Goal: Task Accomplishment & Management: Use online tool/utility

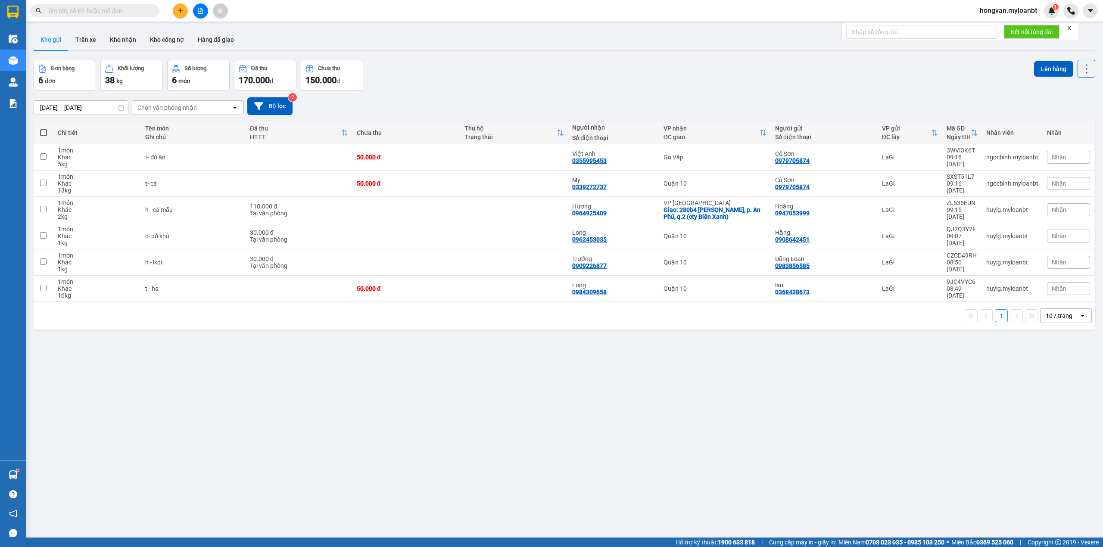
click at [99, 7] on input "text" at bounding box center [98, 10] width 102 height 9
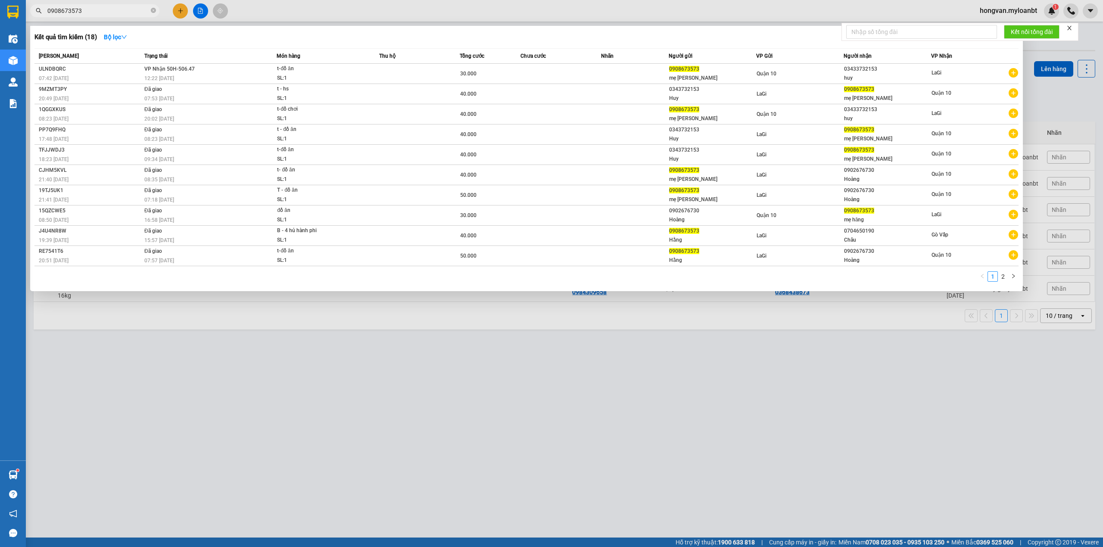
click at [557, 399] on div at bounding box center [551, 273] width 1103 height 547
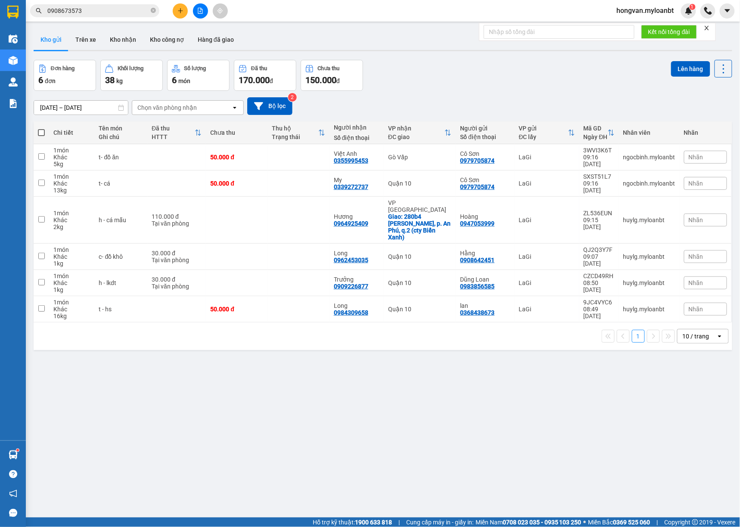
click at [100, 16] on span "0908673573" at bounding box center [94, 10] width 129 height 13
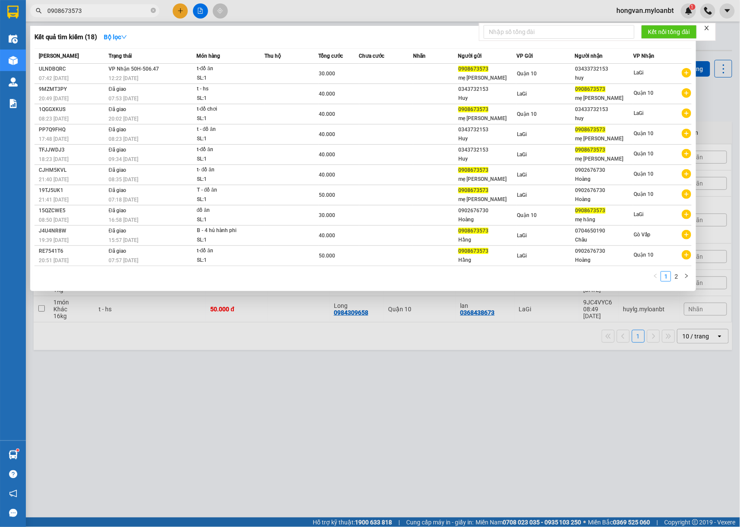
click at [97, 7] on input "0908673573" at bounding box center [98, 10] width 102 height 9
click at [92, 12] on input "0908673573" at bounding box center [98, 10] width 102 height 9
click at [90, 18] on div at bounding box center [370, 263] width 740 height 527
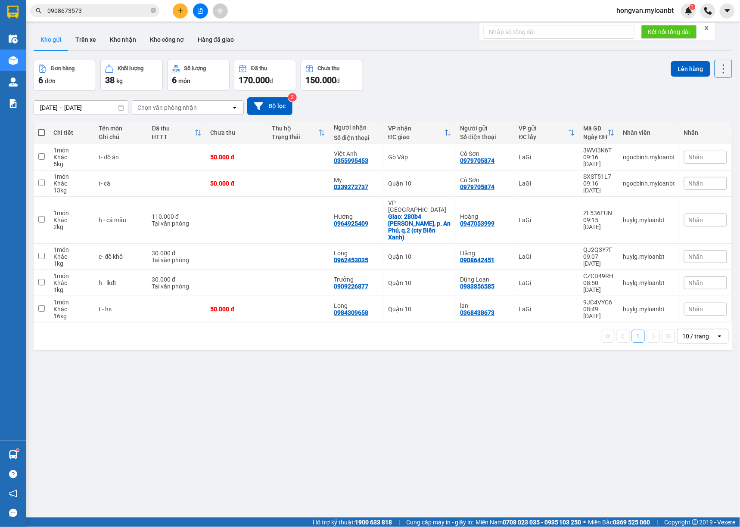
click at [90, 10] on input "0908673573" at bounding box center [98, 10] width 102 height 9
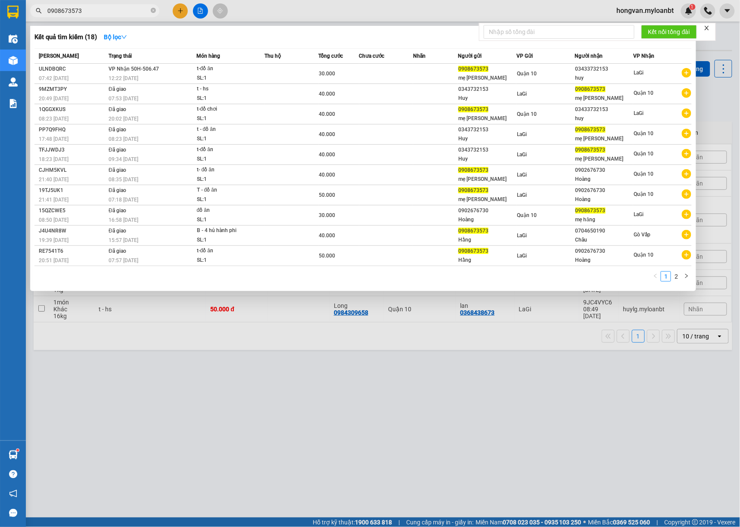
click at [90, 10] on input "0908673573" at bounding box center [98, 10] width 102 height 9
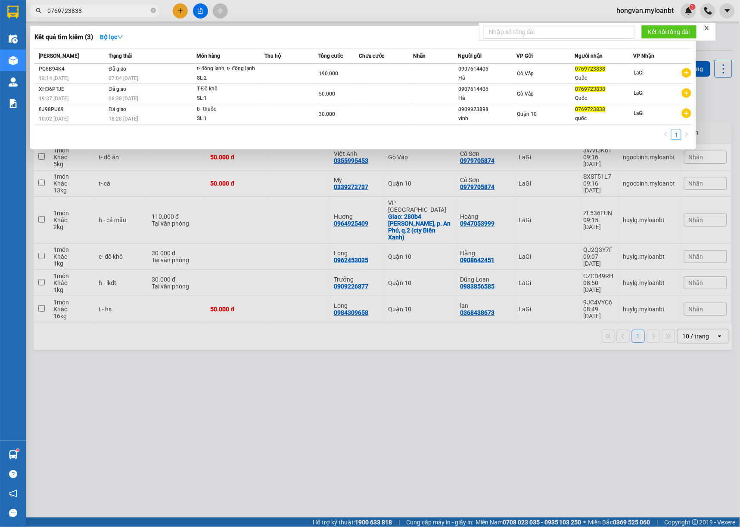
click at [88, 7] on input "0769723838" at bounding box center [98, 10] width 102 height 9
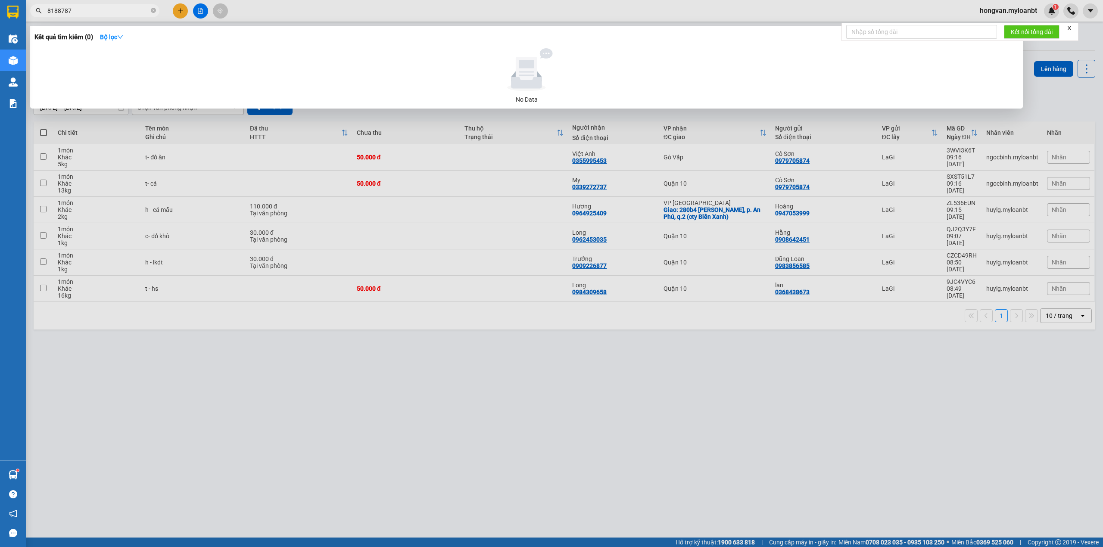
click at [100, 9] on input "8188787" at bounding box center [98, 10] width 102 height 9
type input "8"
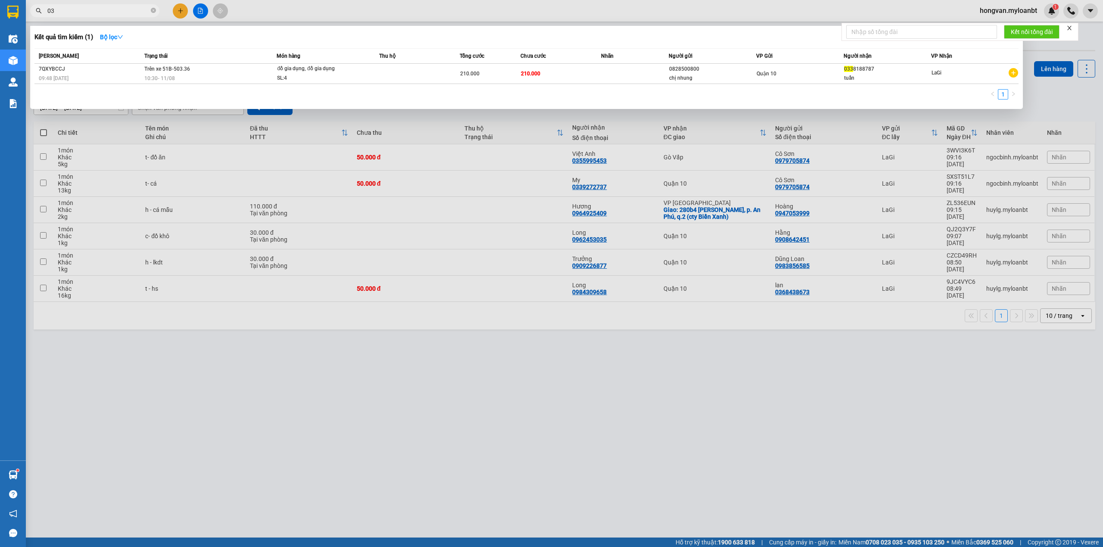
type input "0"
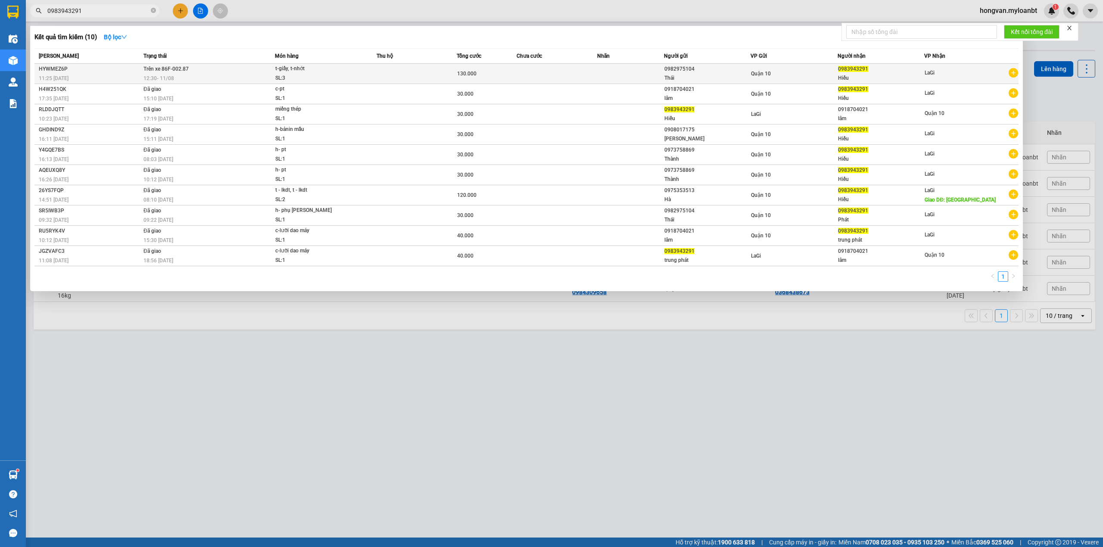
type input "0983943291"
drag, startPoint x: 875, startPoint y: 71, endPoint x: 844, endPoint y: 71, distance: 31.0
click at [844, 71] on div "0983943291" at bounding box center [881, 69] width 86 height 9
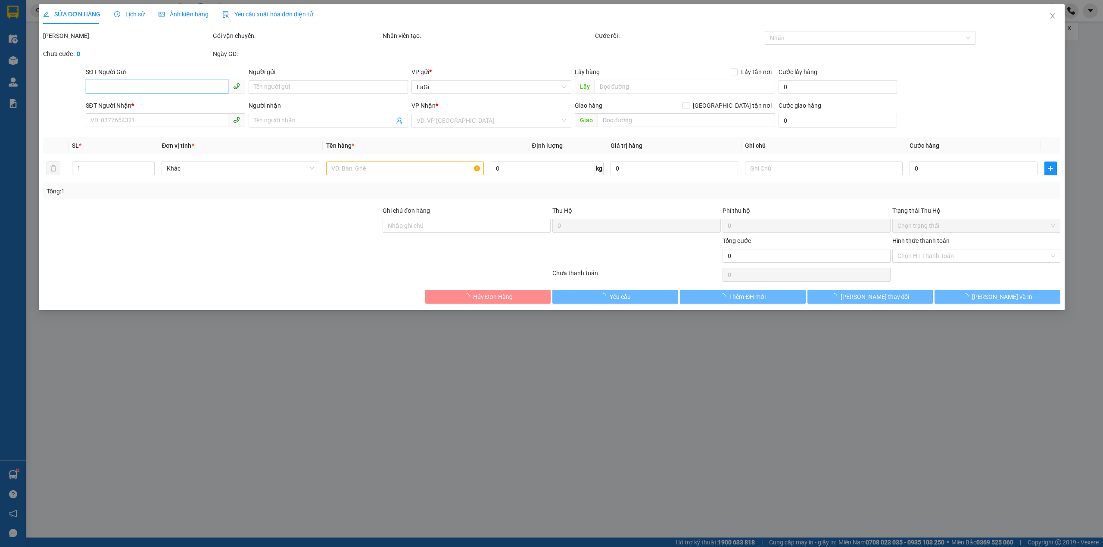
type input "0982975104"
type input "Thái"
type input "0983943291"
type input "Hiếu"
type input "130.000"
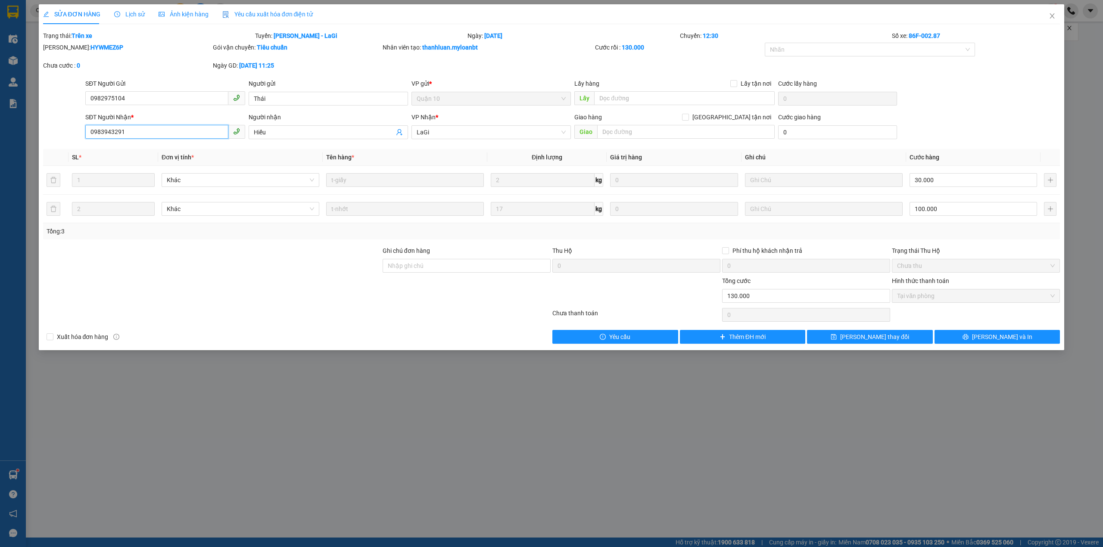
drag, startPoint x: 121, startPoint y: 135, endPoint x: 86, endPoint y: 138, distance: 34.6
click at [86, 138] on input "0983943291" at bounding box center [156, 132] width 143 height 14
click at [1054, 18] on icon "close" at bounding box center [1052, 15] width 5 height 5
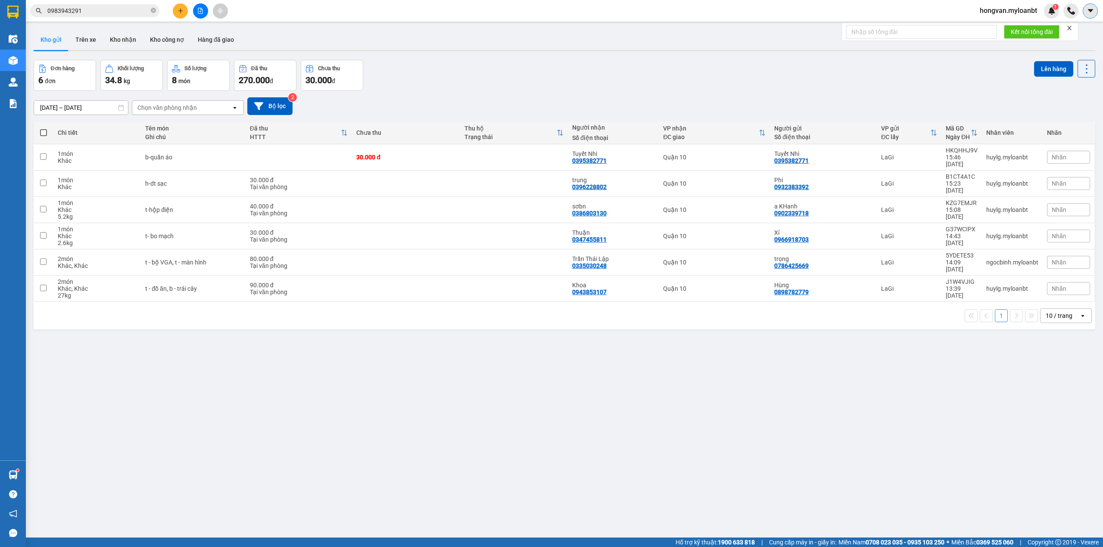
click at [1093, 11] on icon "caret-down" at bounding box center [1091, 11] width 8 height 8
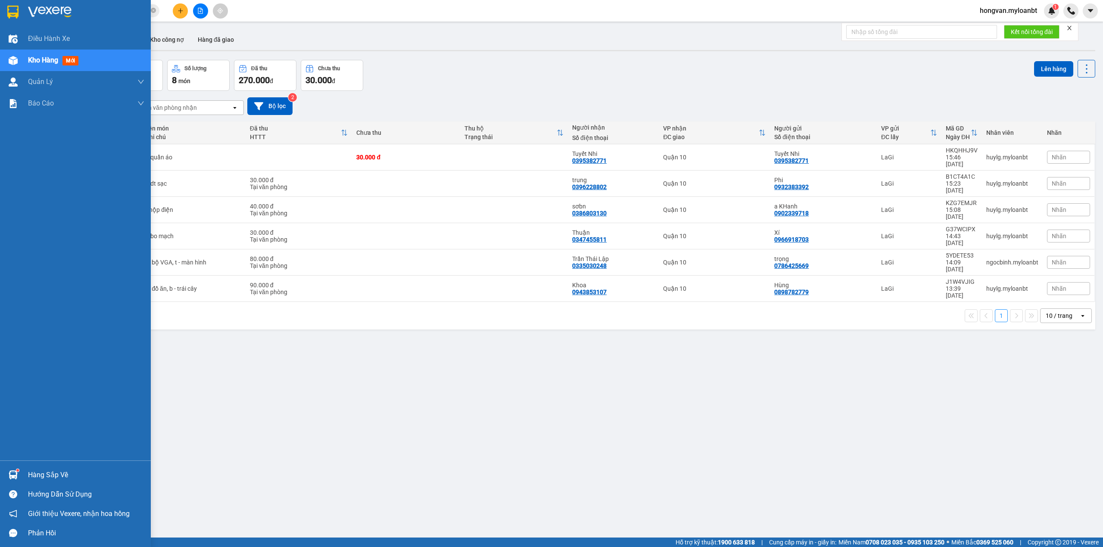
click at [20, 473] on div at bounding box center [13, 474] width 15 height 15
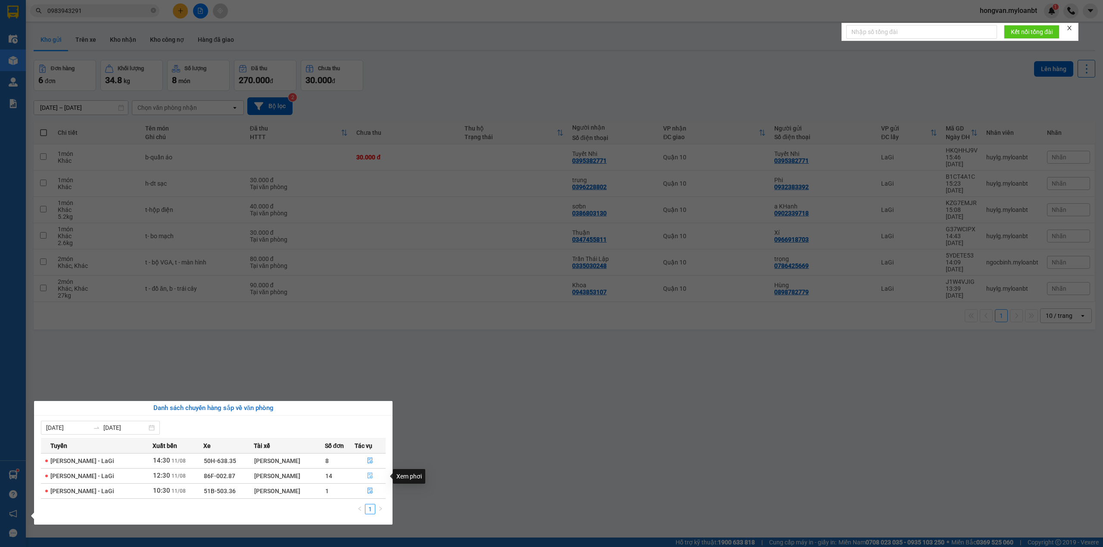
click at [367, 478] on icon "file-done" at bounding box center [370, 476] width 6 height 6
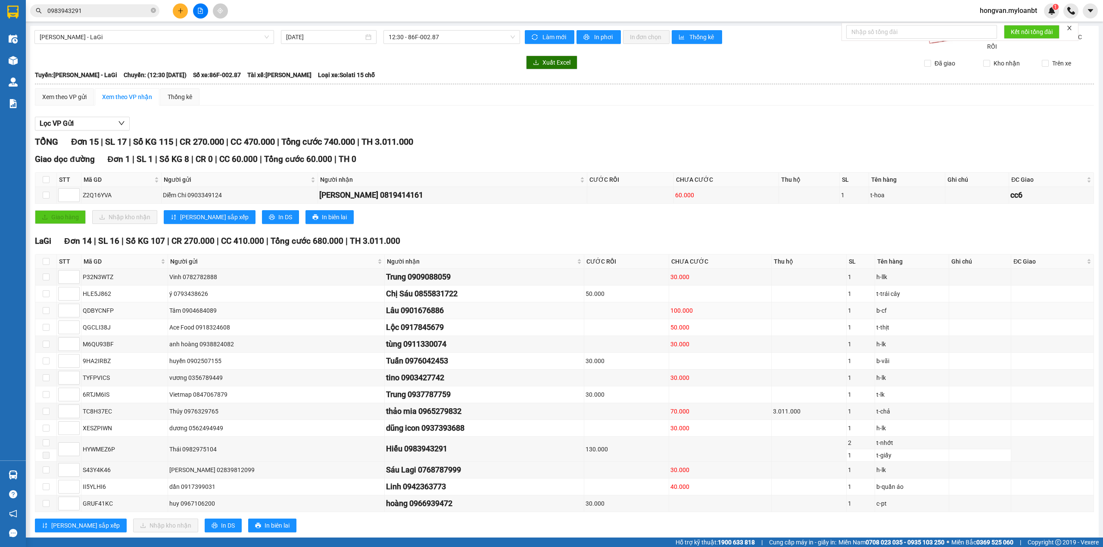
scroll to position [26, 0]
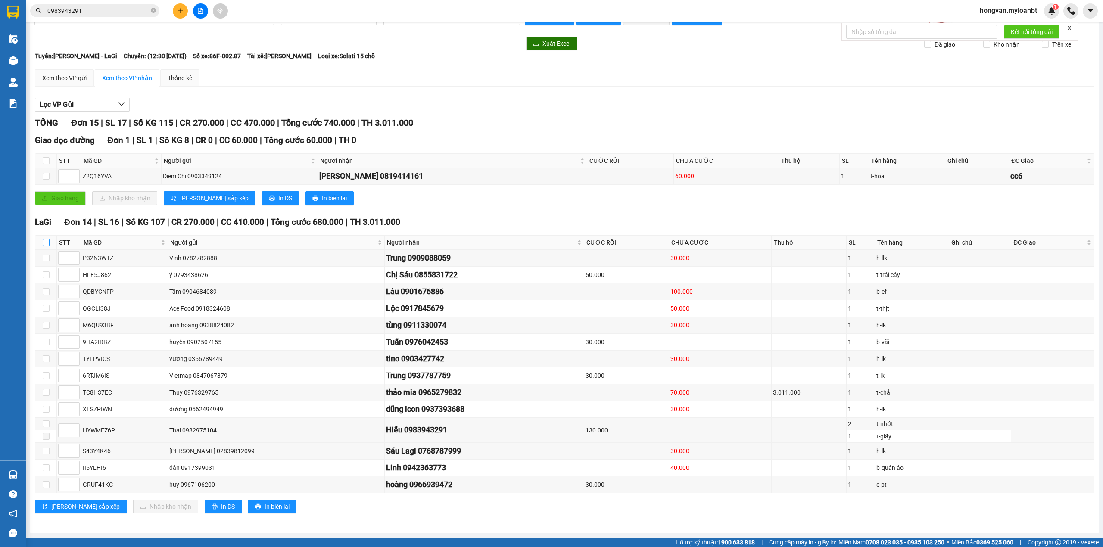
click at [47, 240] on label at bounding box center [46, 242] width 7 height 9
click at [47, 240] on input "checkbox" at bounding box center [46, 242] width 7 height 7
checkbox input "true"
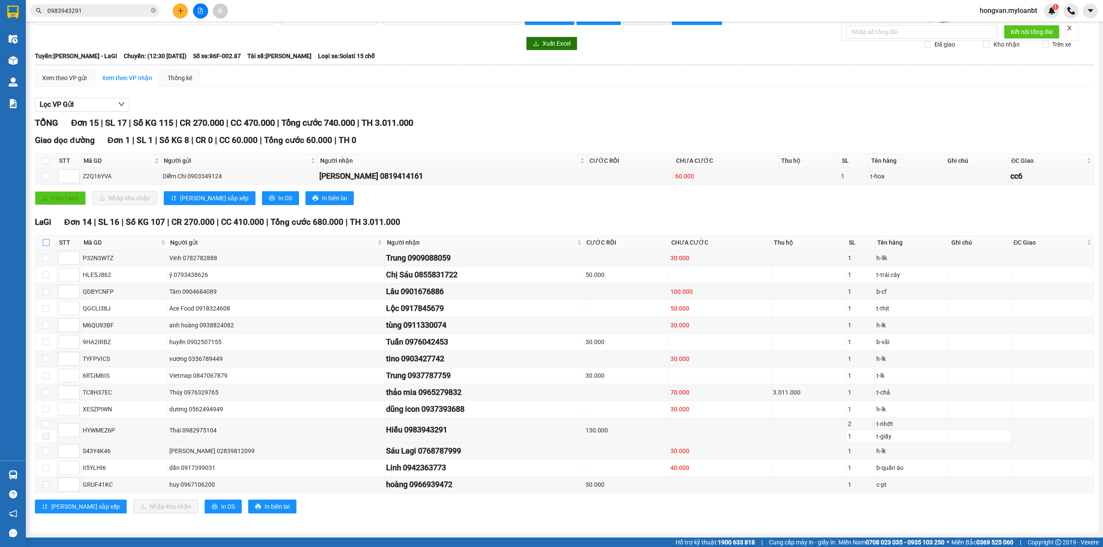
checkbox input "true"
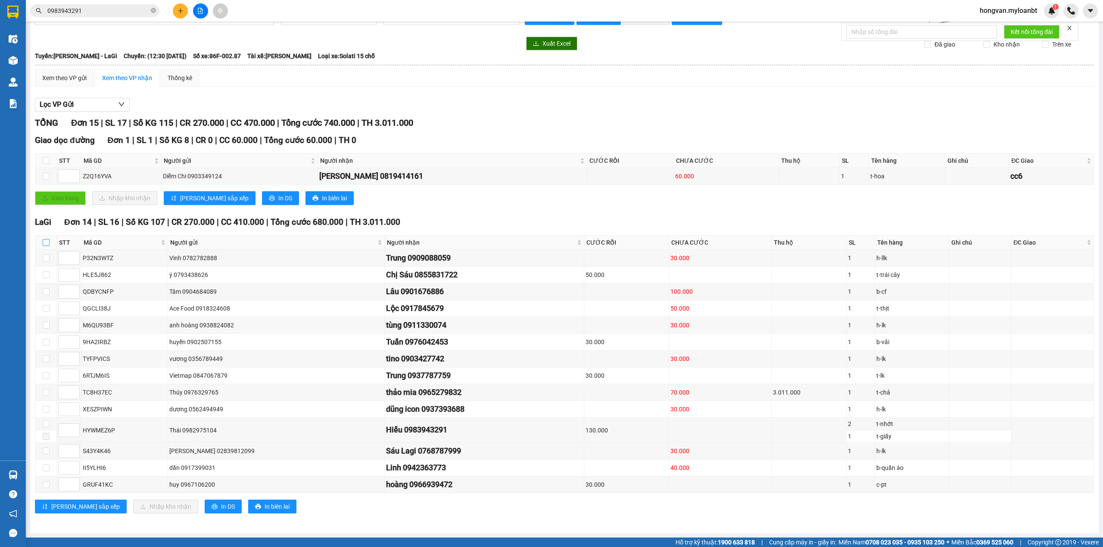
checkbox input "true"
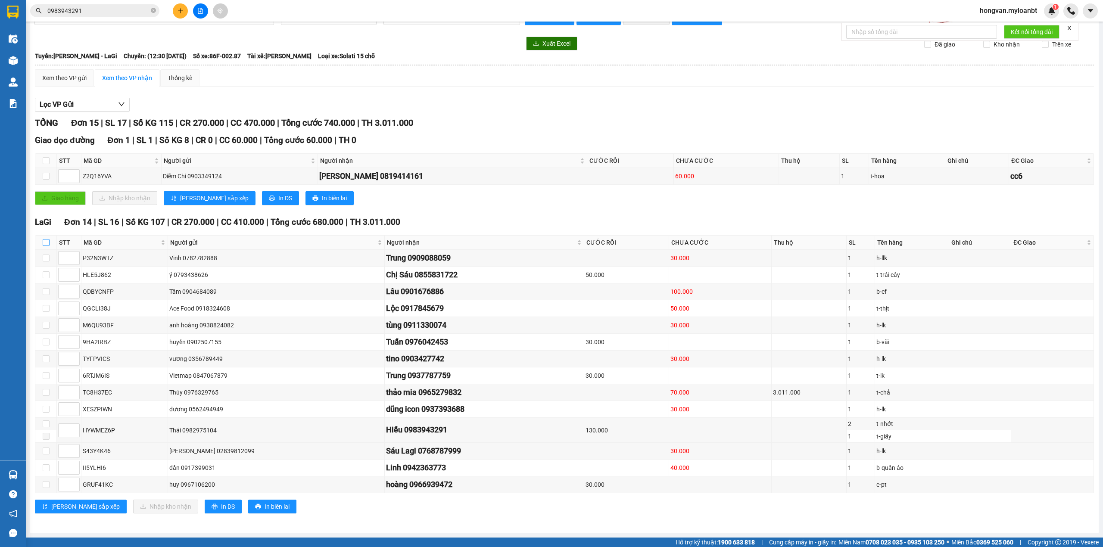
checkbox input "true"
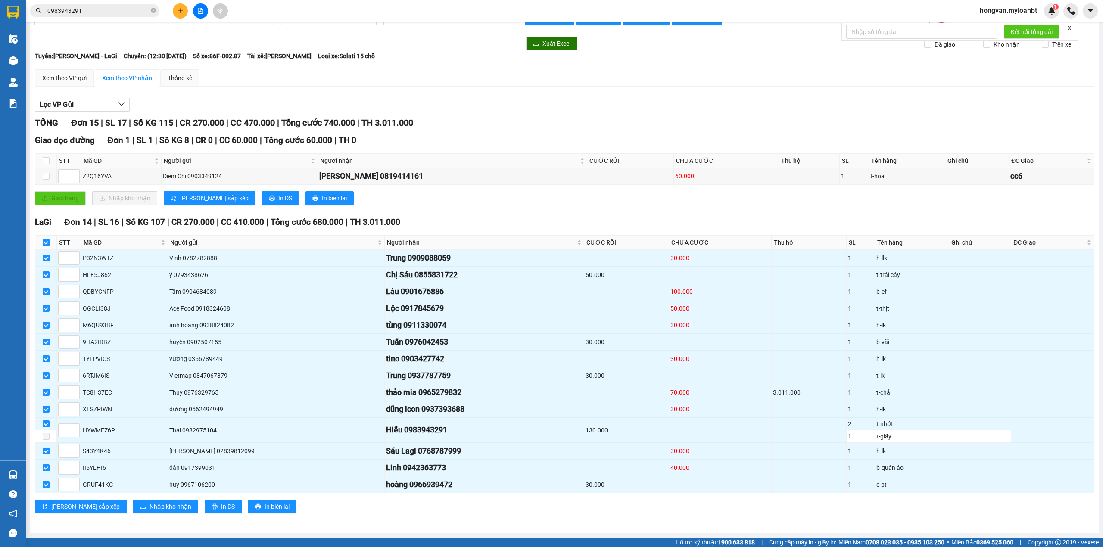
click at [485, 216] on div "LaGi Đơn 14 | SL 16 | Số KG 107 | CR 270.000 | CC 410.000 | Tổng cước 680.000 |…" at bounding box center [564, 222] width 1059 height 13
click at [559, 219] on div "LaGi Đơn 14 | SL 16 | Số KG 107 | CR 270.000 | CC 410.000 | Tổng cước 680.000 |…" at bounding box center [564, 222] width 1059 height 13
click at [493, 204] on div "Giao dọc đường Đơn 1 | SL 1 | Số KG 8 | CR 0 | CC 60.000 | Tổng cước 60.000 | T…" at bounding box center [564, 173] width 1059 height 78
click at [149, 509] on span "Nhập kho nhận" at bounding box center [170, 506] width 42 height 9
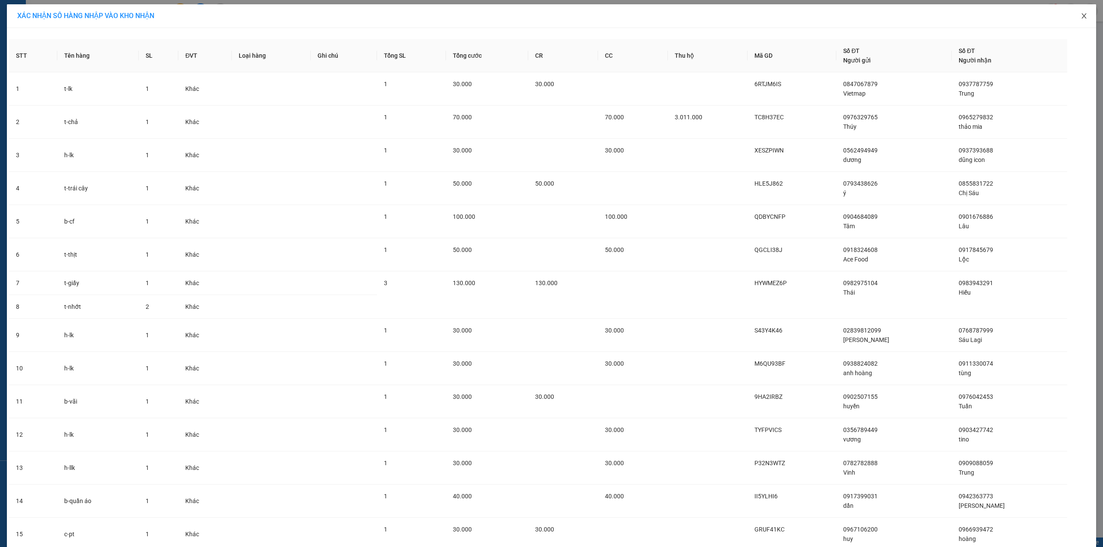
click at [1081, 17] on icon "close" at bounding box center [1083, 15] width 5 height 5
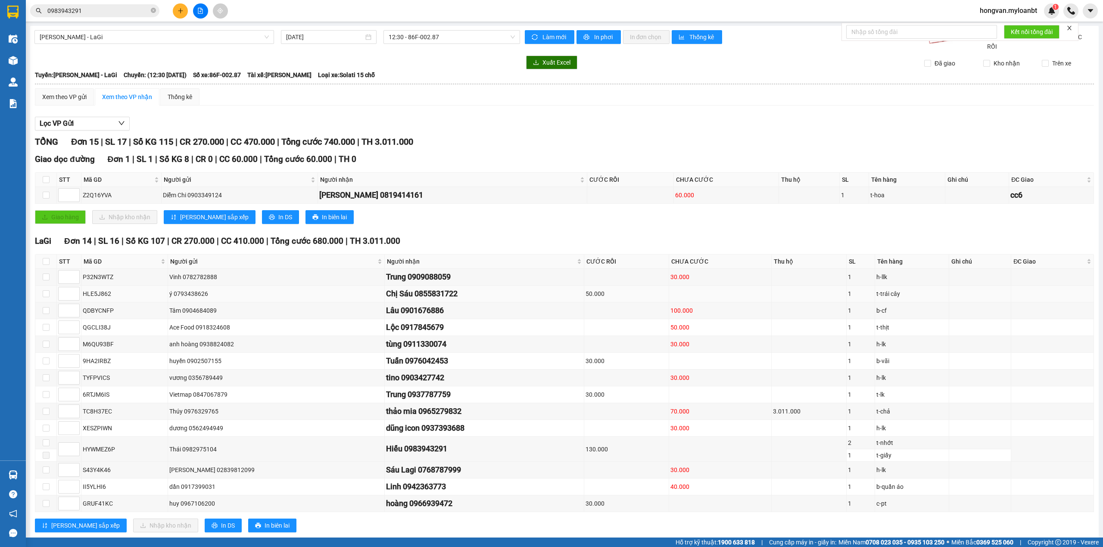
scroll to position [26, 0]
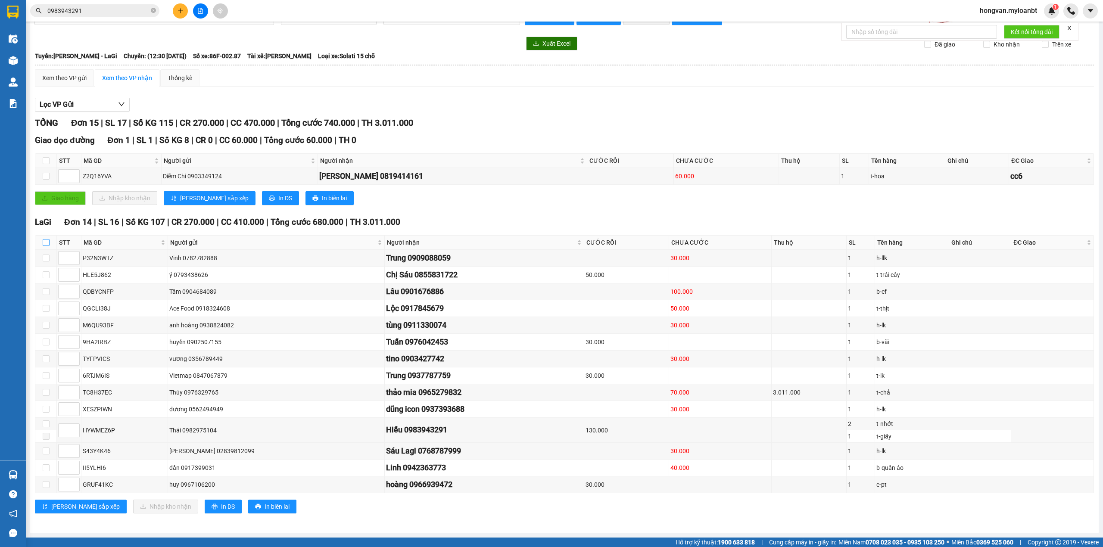
click at [47, 239] on input "checkbox" at bounding box center [46, 242] width 7 height 7
checkbox input "true"
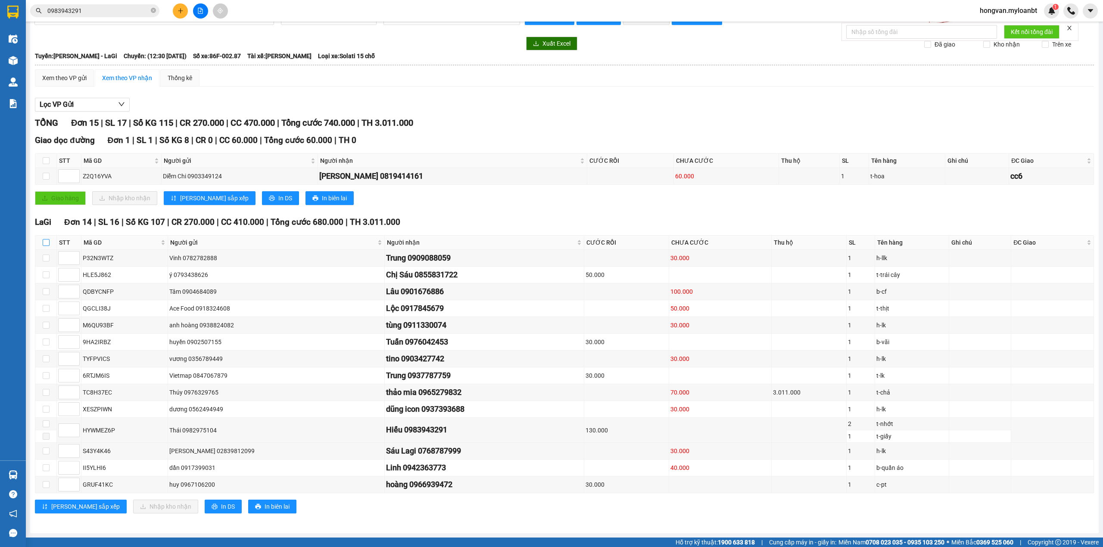
checkbox input "true"
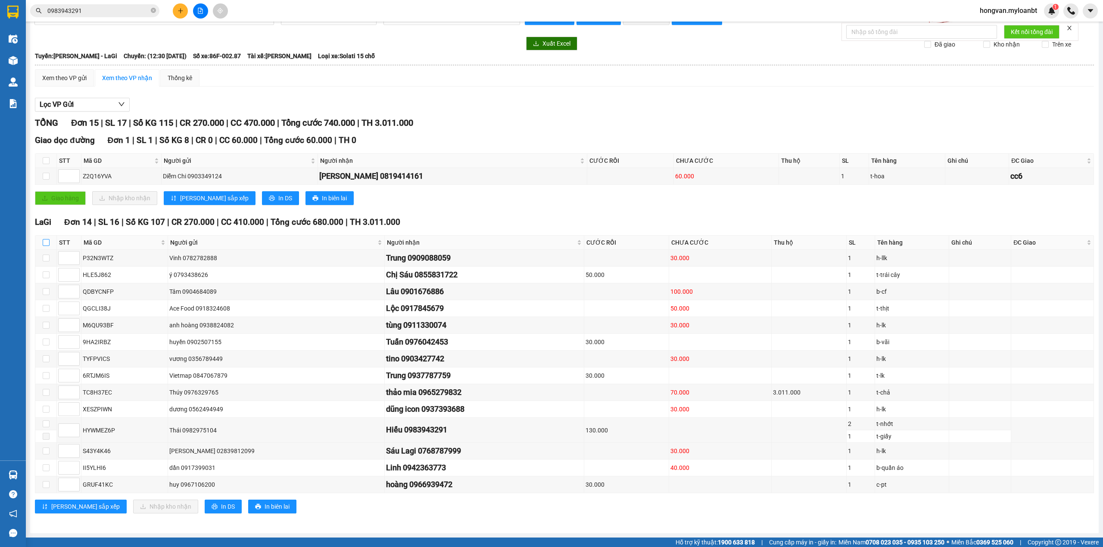
checkbox input "true"
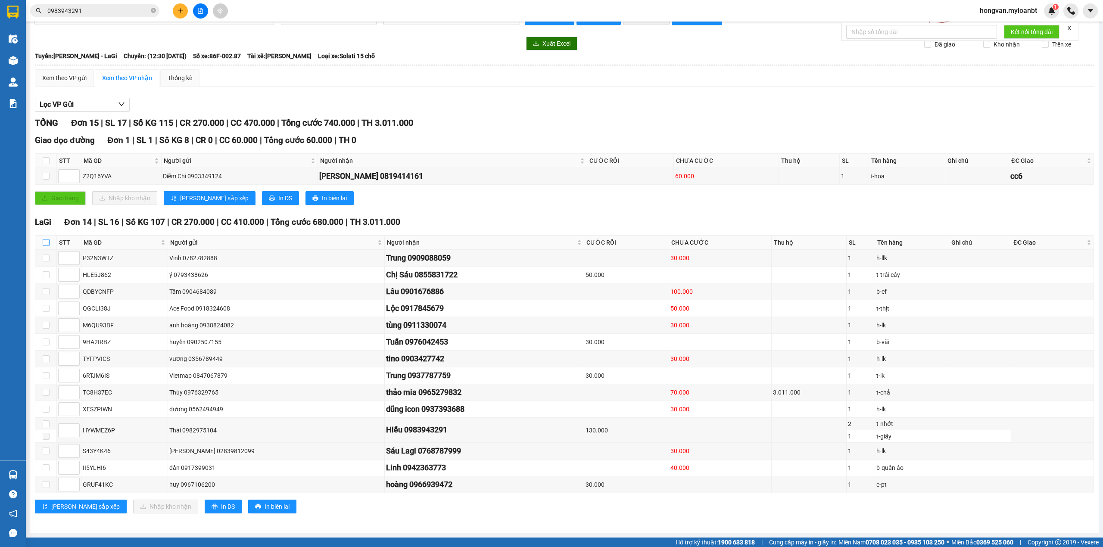
checkbox input "true"
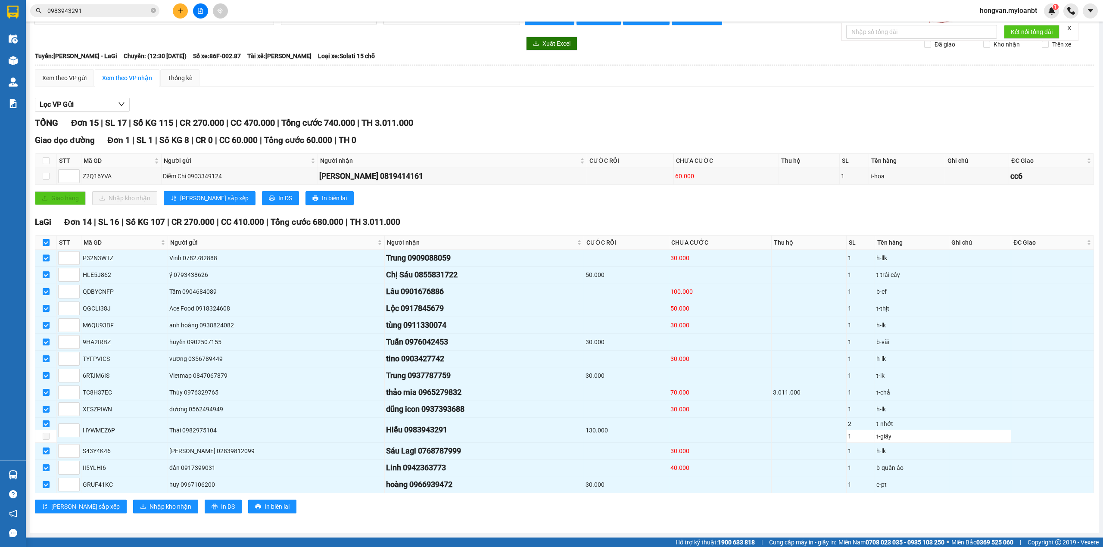
click at [46, 239] on input "checkbox" at bounding box center [46, 242] width 7 height 7
checkbox input "false"
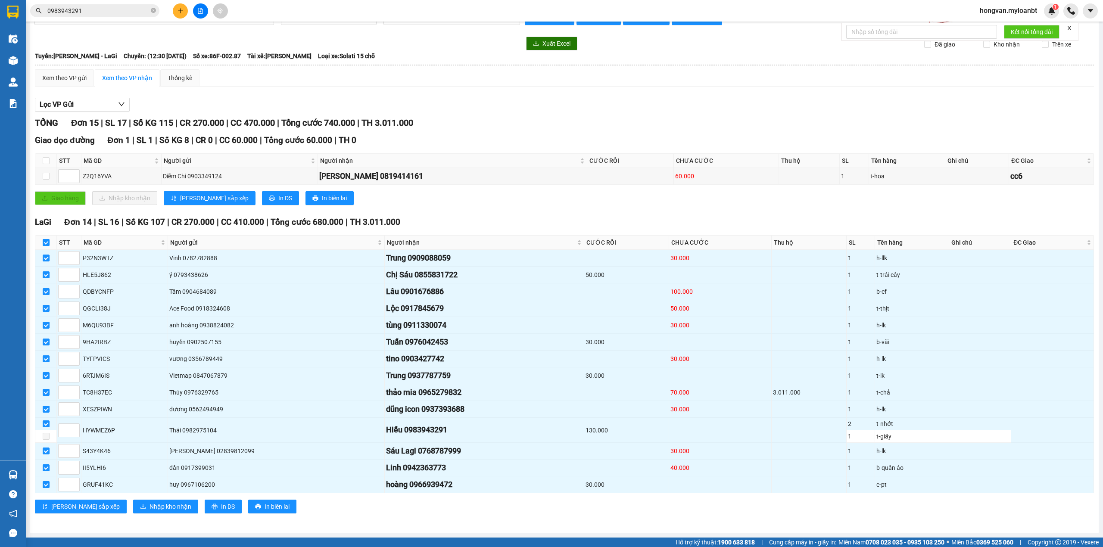
checkbox input "false"
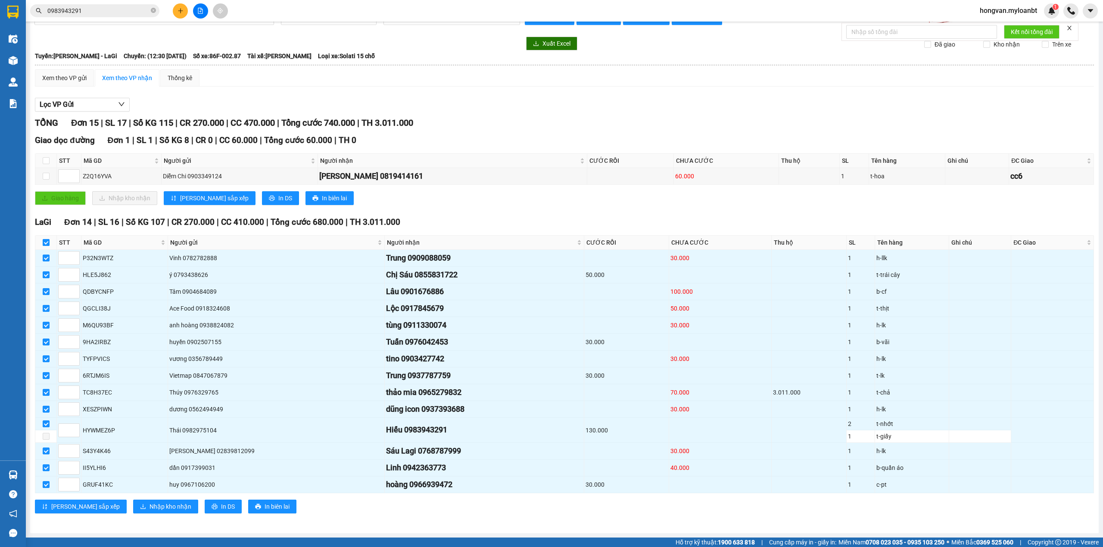
checkbox input "false"
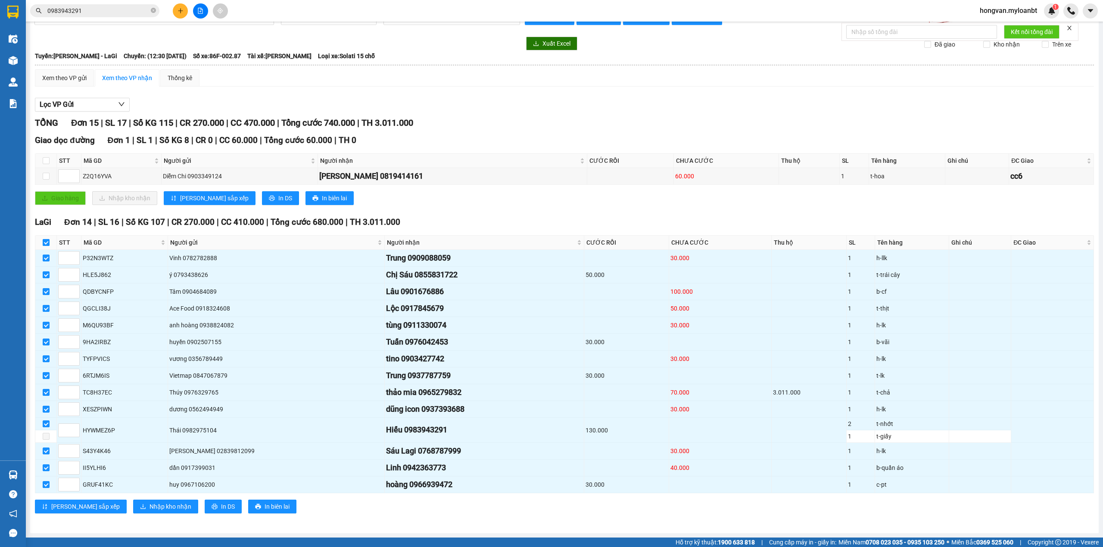
checkbox input "false"
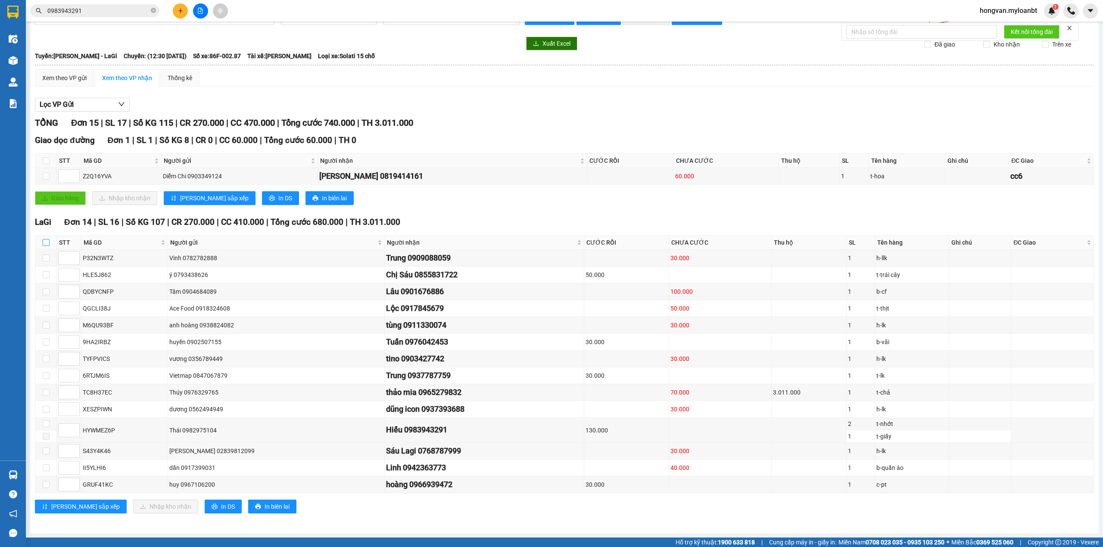
click at [44, 240] on input "checkbox" at bounding box center [46, 242] width 7 height 7
checkbox input "true"
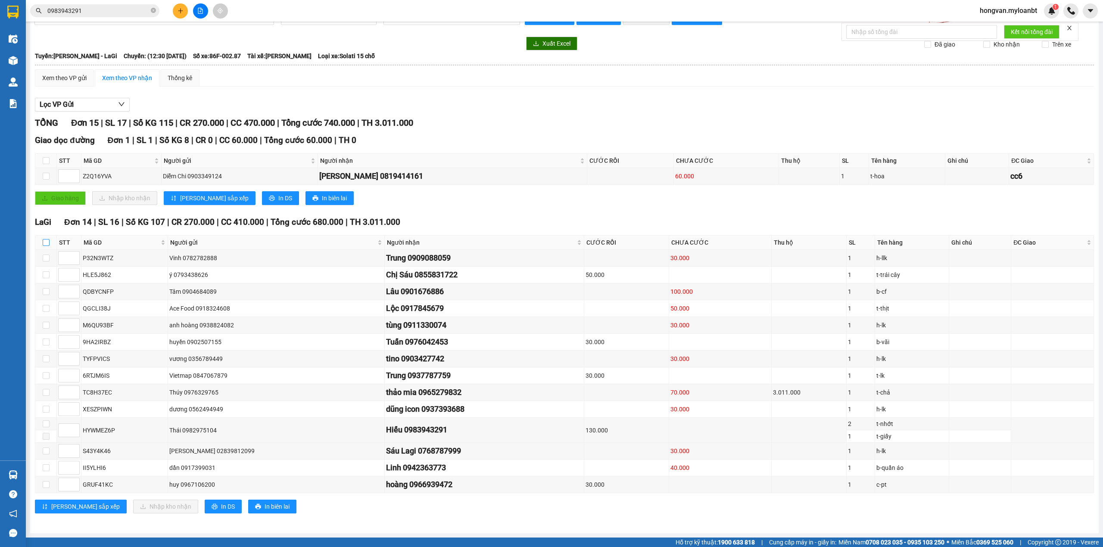
checkbox input "true"
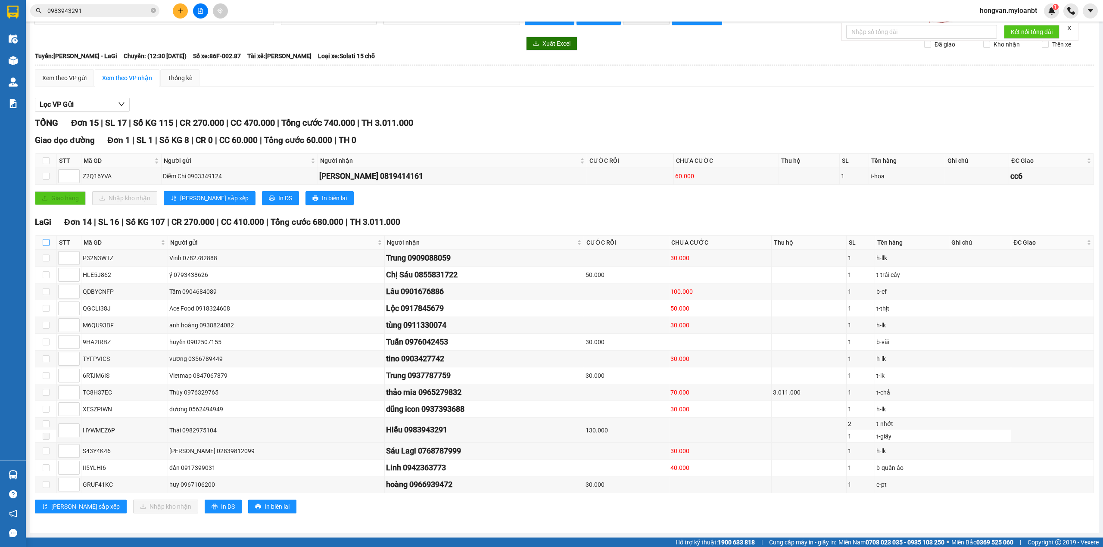
checkbox input "true"
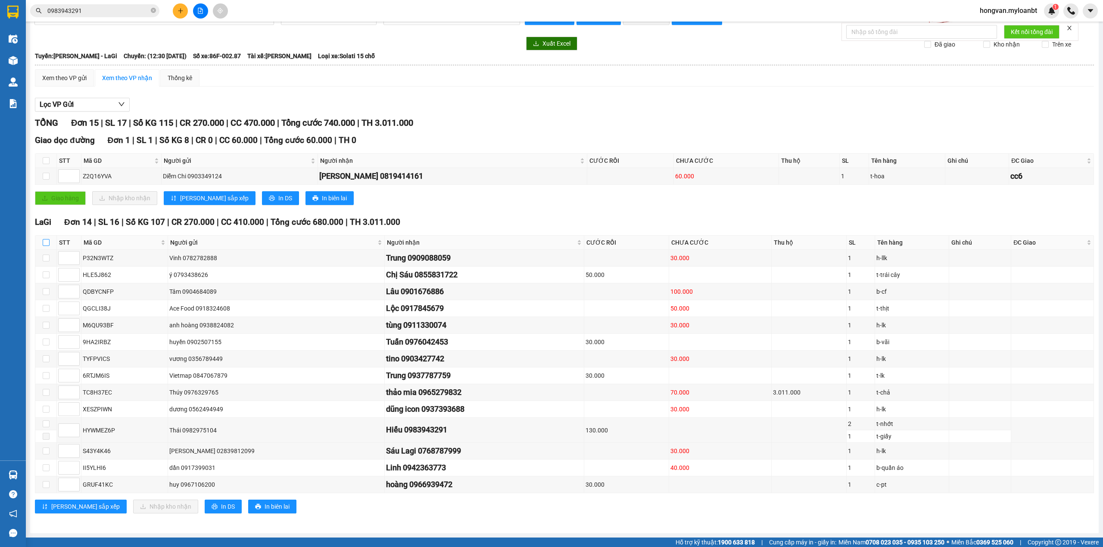
checkbox input "true"
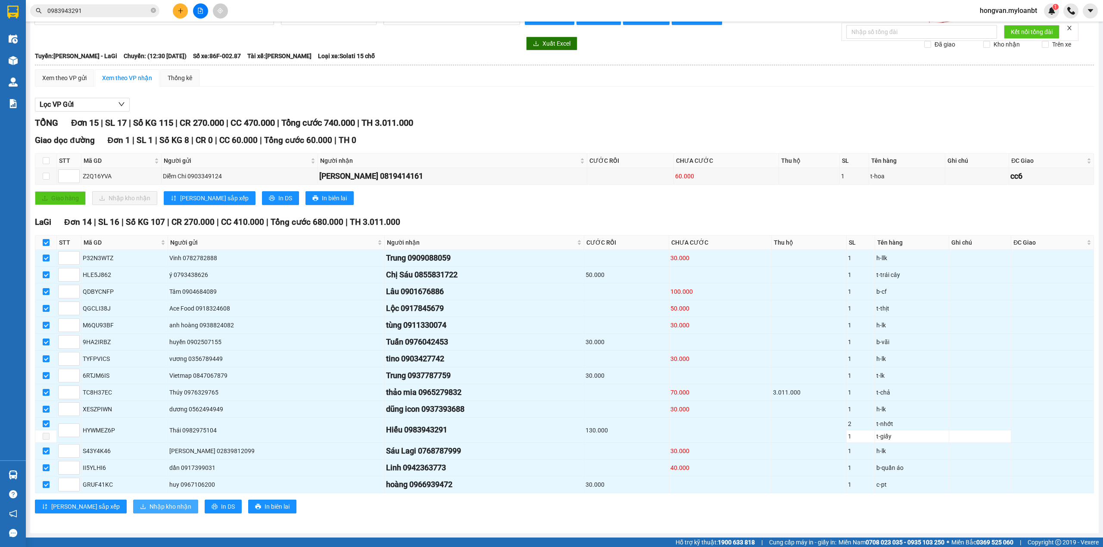
click at [149, 508] on span "Nhập kho nhận" at bounding box center [170, 506] width 42 height 9
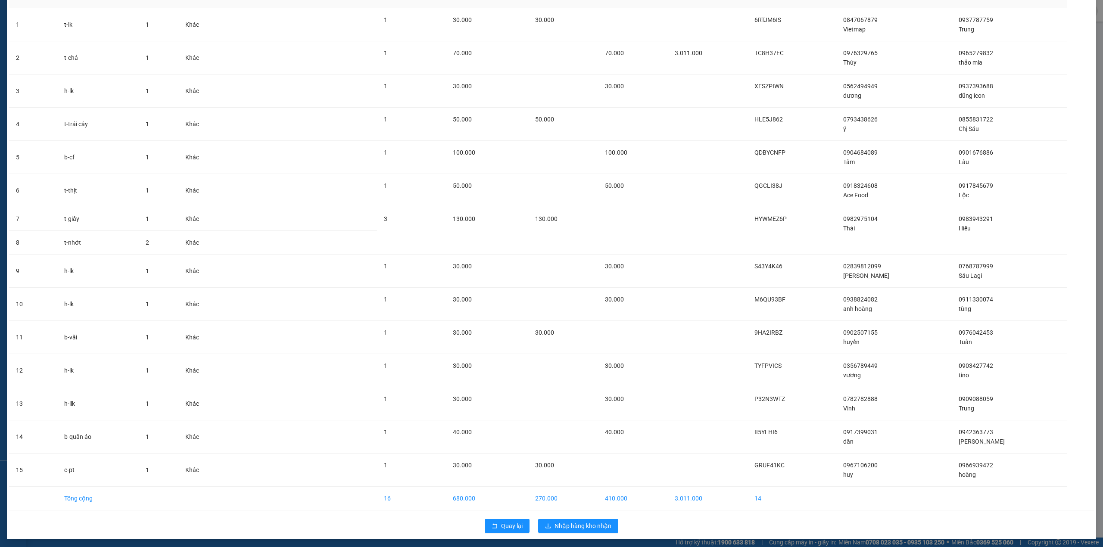
scroll to position [69, 0]
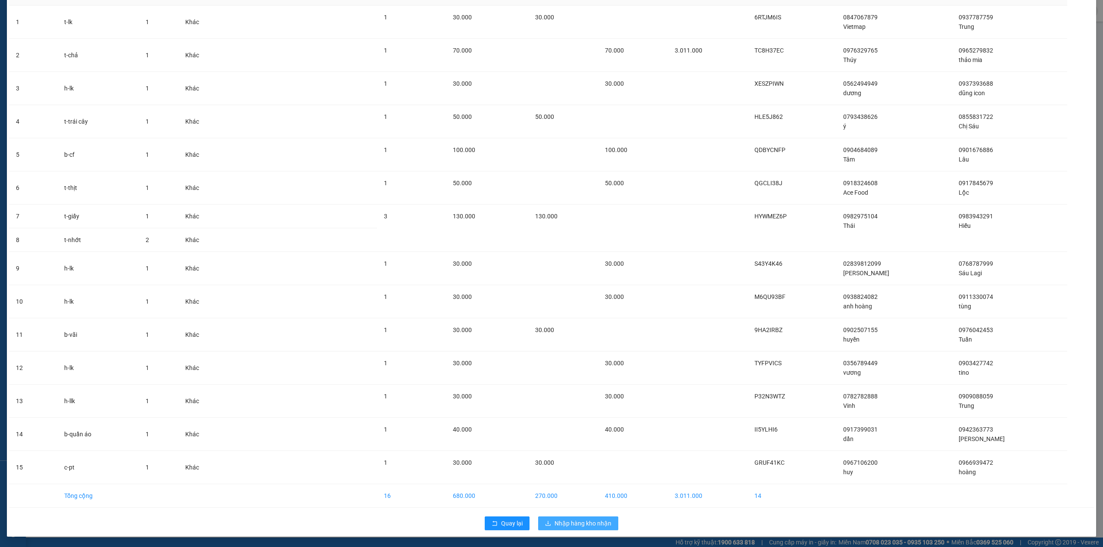
click at [583, 525] on span "Nhập hàng kho nhận" at bounding box center [582, 523] width 57 height 9
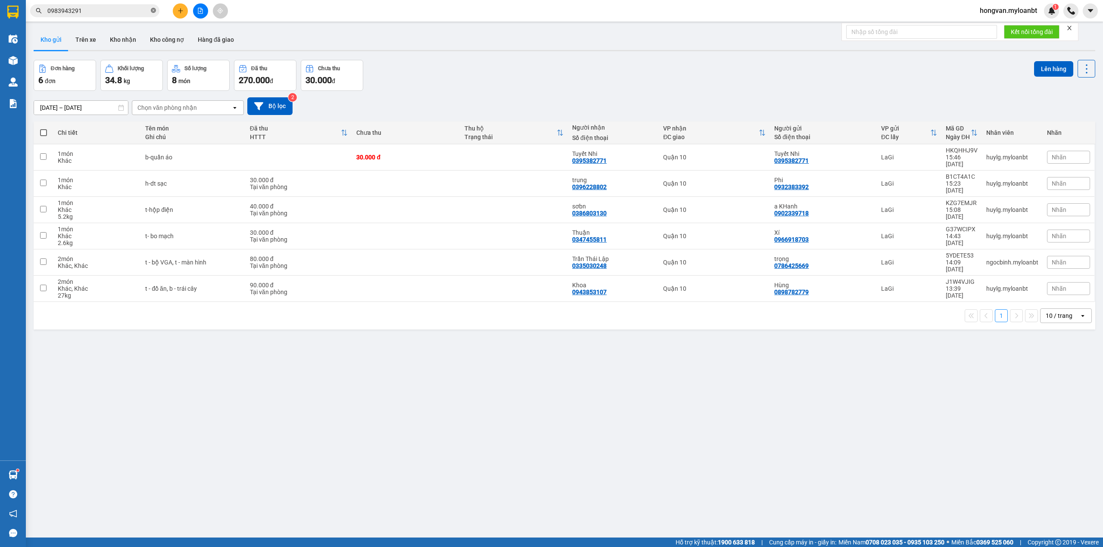
click at [154, 11] on icon "close-circle" at bounding box center [153, 10] width 5 height 5
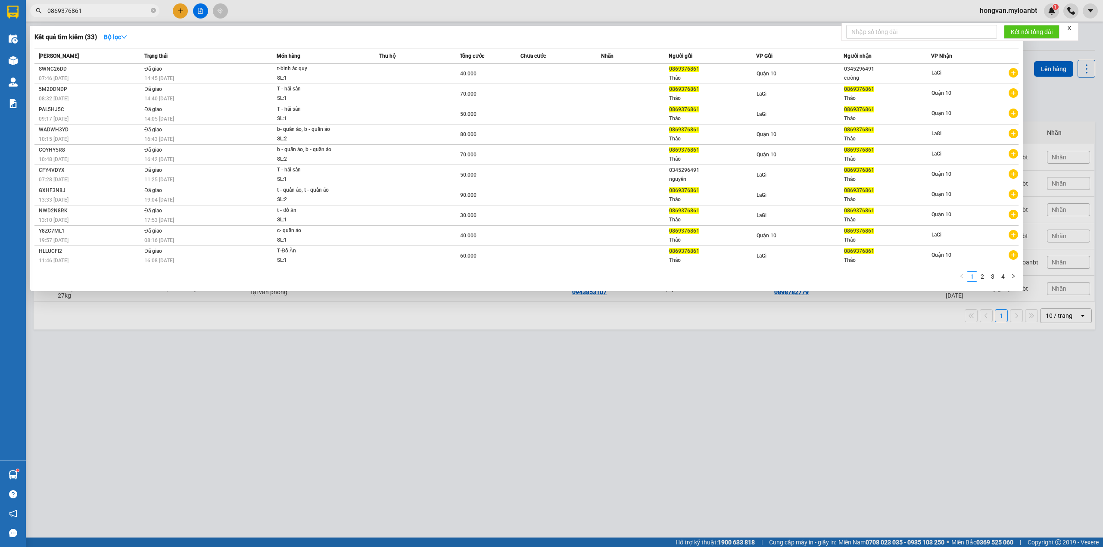
type input "0869376861"
